Goal: Check status: Check status

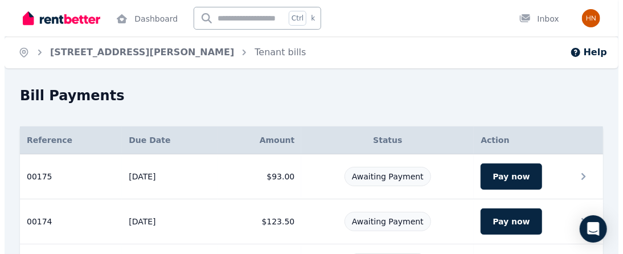
scroll to position [57, 0]
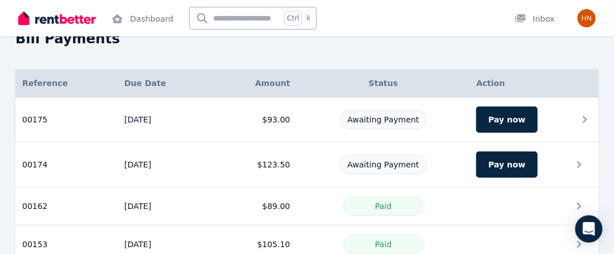
click at [268, 120] on td "$93.00" at bounding box center [255, 119] width 84 height 45
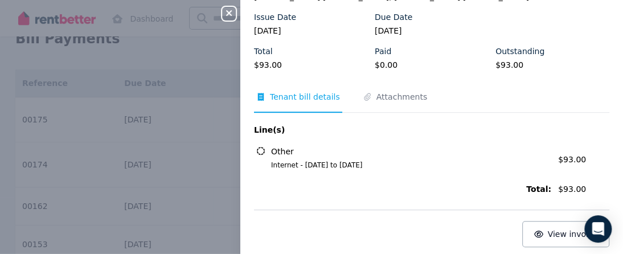
scroll to position [120, 0]
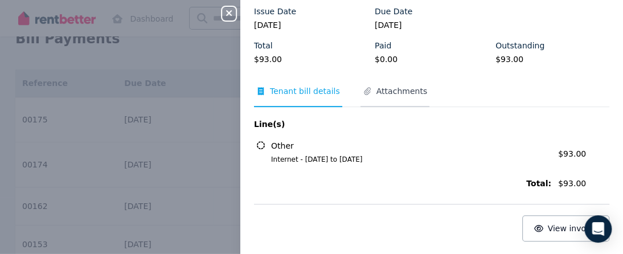
click at [397, 93] on span "Attachments" at bounding box center [401, 90] width 51 height 11
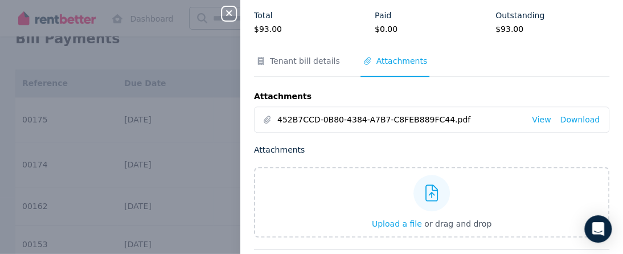
scroll to position [177, 0]
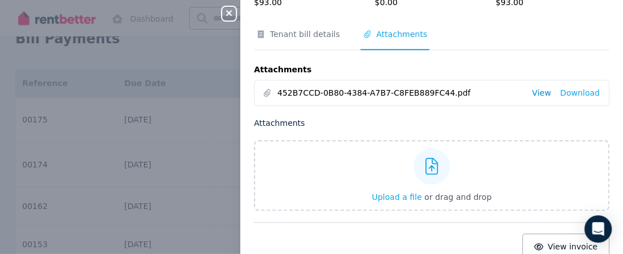
click at [539, 91] on link "View" at bounding box center [541, 92] width 19 height 11
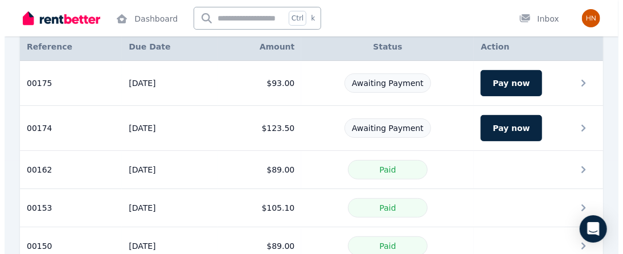
scroll to position [114, 0]
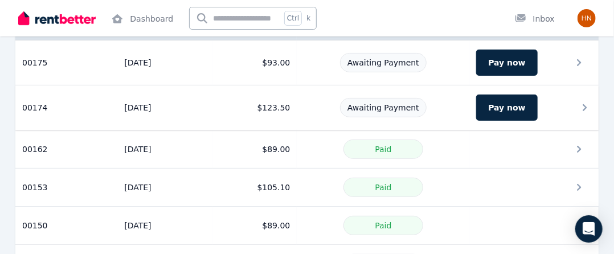
click at [276, 110] on td "$123.50" at bounding box center [255, 107] width 84 height 45
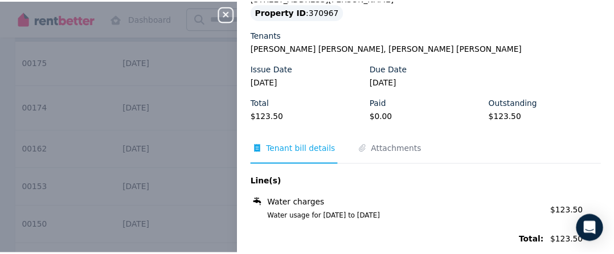
scroll to position [0, 0]
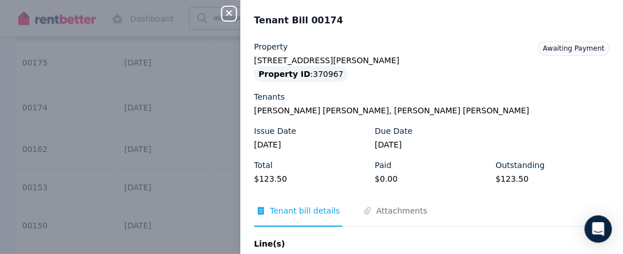
click at [228, 16] on icon "button" at bounding box center [229, 13] width 14 height 9
